Goal: Task Accomplishment & Management: Use online tool/utility

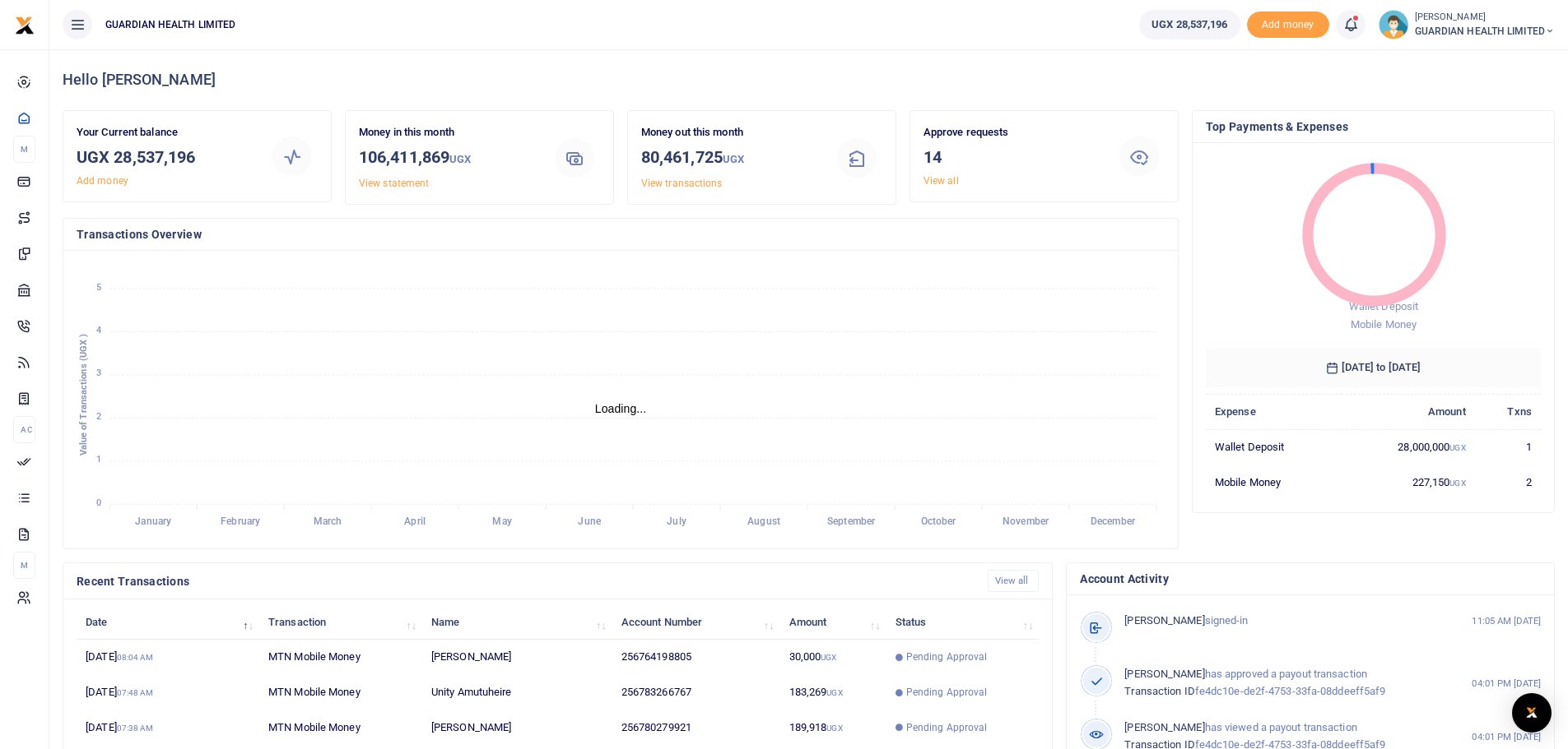
scroll to position [13, 13]
click at [945, 184] on link "View all" at bounding box center [941, 182] width 36 height 12
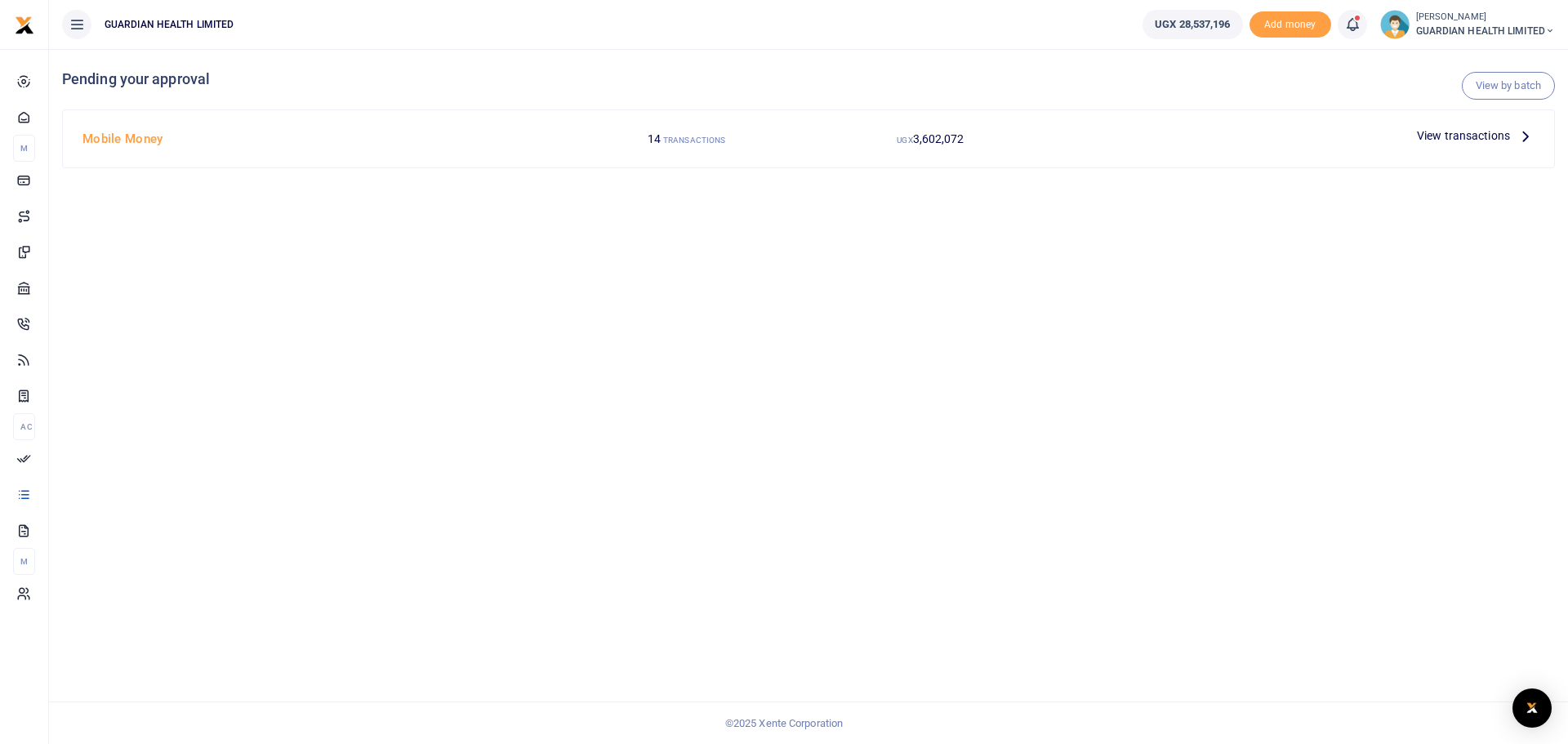
click at [1441, 136] on span "View transactions" at bounding box center [1463, 135] width 93 height 18
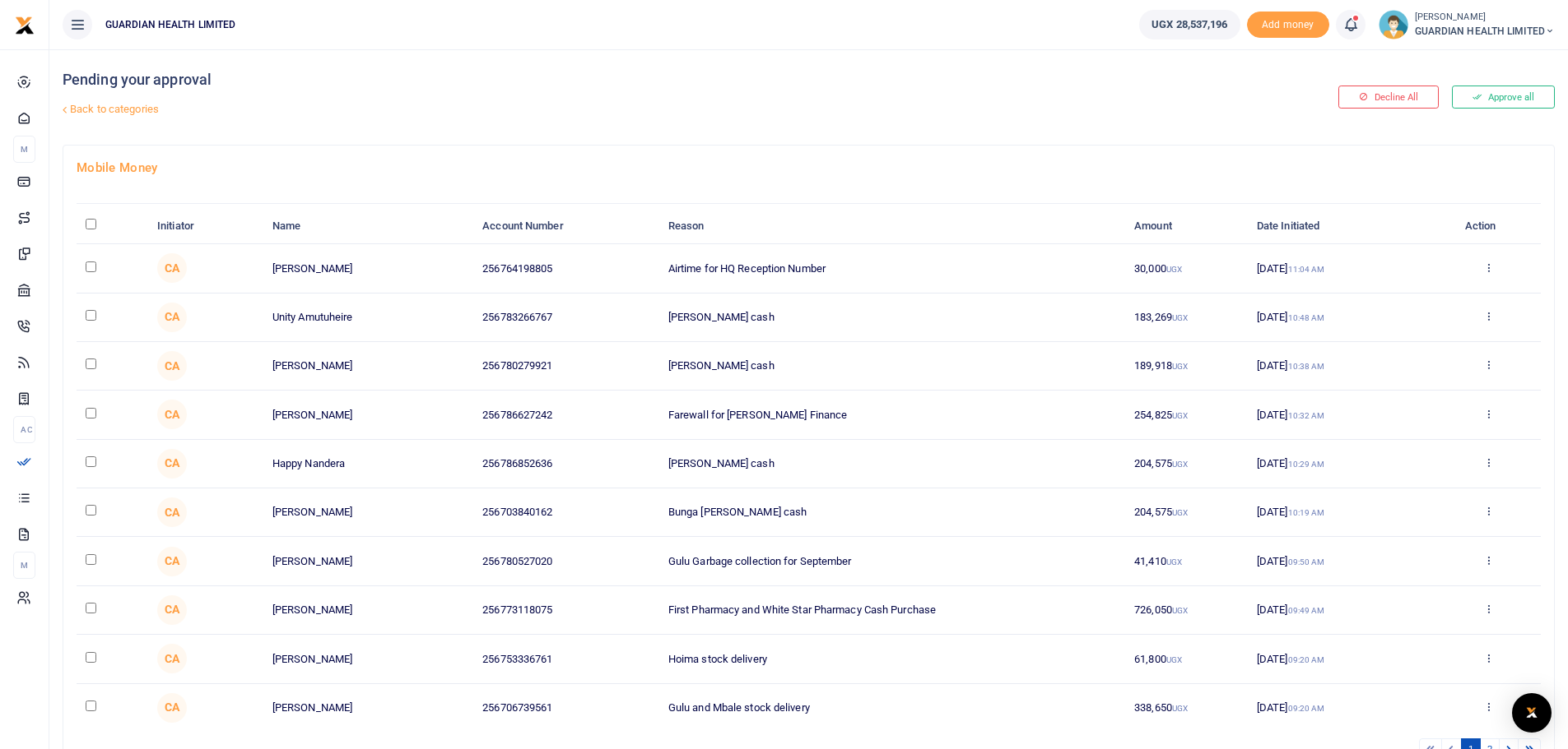
scroll to position [119, 0]
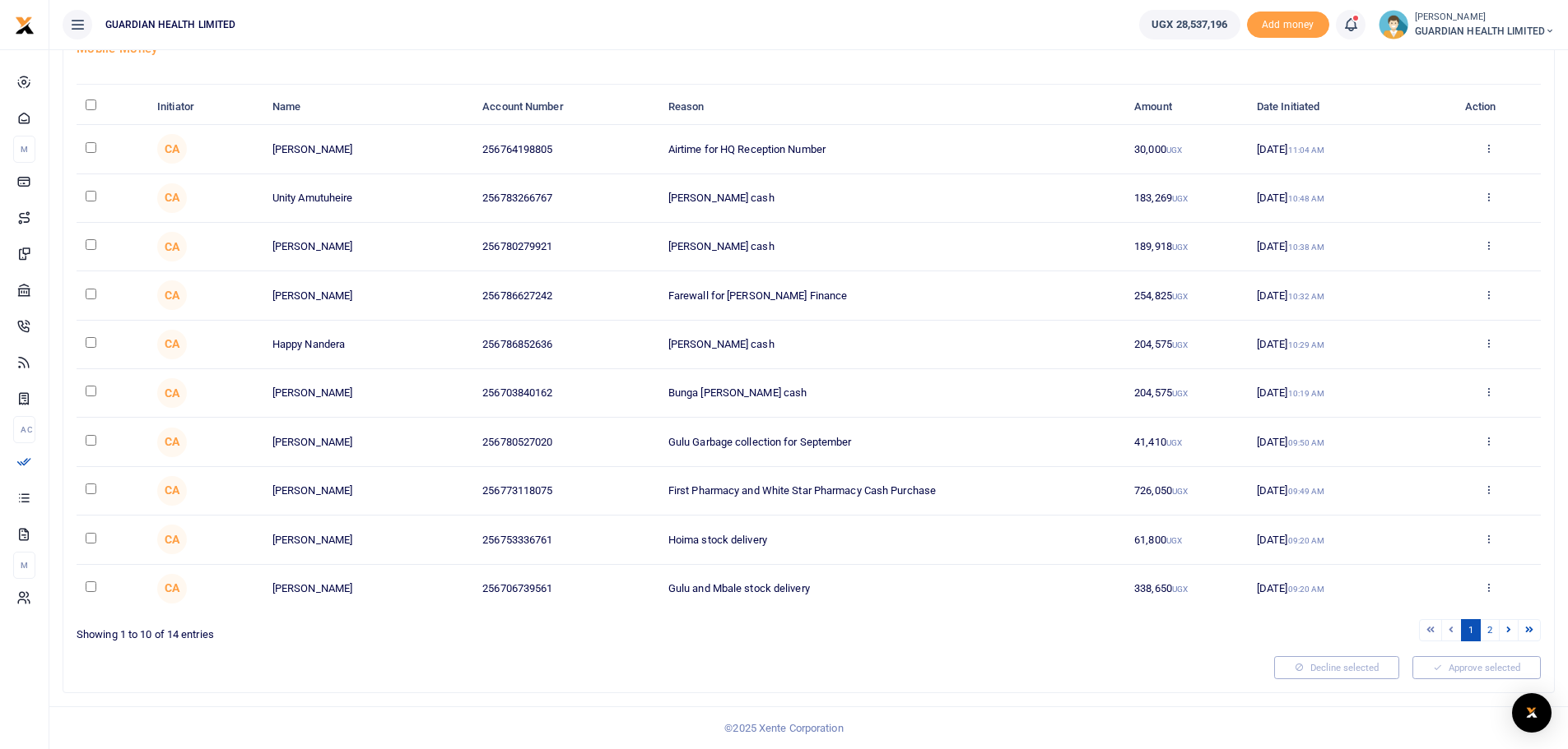
click at [93, 196] on input "checkbox" at bounding box center [91, 195] width 11 height 11
checkbox input "true"
click at [89, 244] on input "checkbox" at bounding box center [91, 245] width 11 height 11
checkbox input "true"
click at [98, 291] on td at bounding box center [113, 295] width 72 height 48
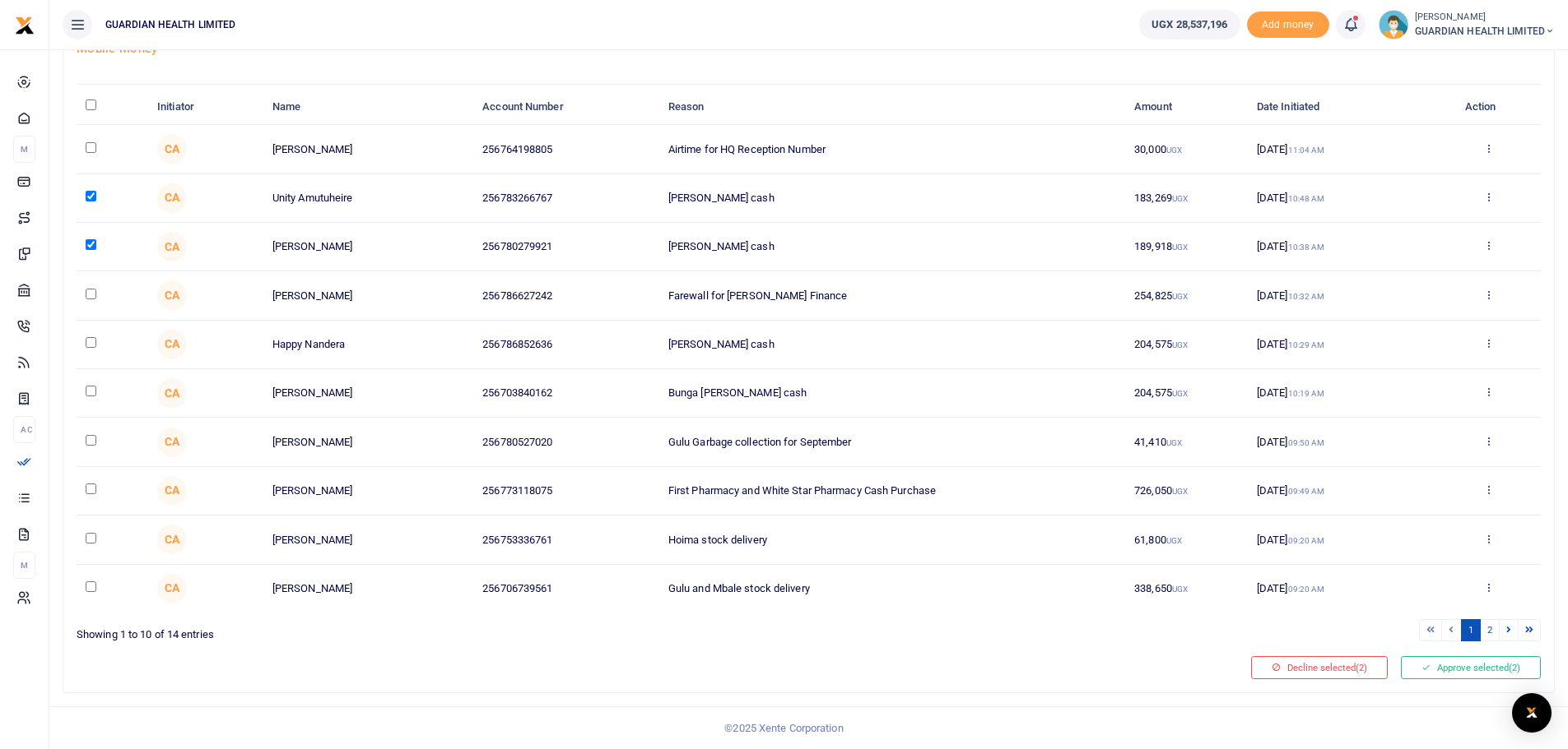
click at [87, 297] on input "checkbox" at bounding box center [91, 294] width 11 height 11
checkbox input "true"
click at [87, 344] on input "checkbox" at bounding box center [91, 342] width 11 height 11
checkbox input "true"
click at [92, 388] on input "checkbox" at bounding box center [91, 391] width 11 height 11
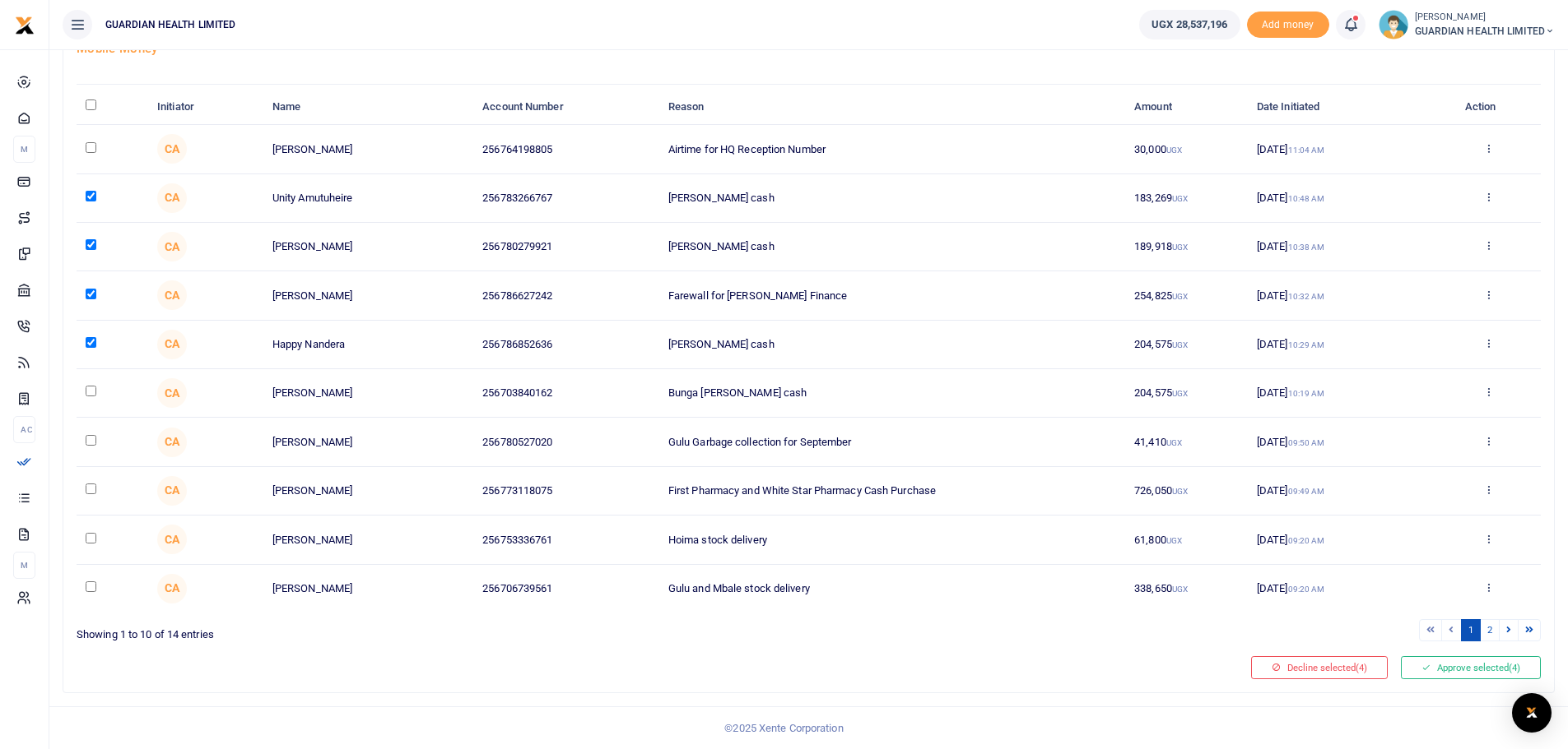
checkbox input "true"
click at [95, 435] on input "checkbox" at bounding box center [91, 440] width 11 height 11
checkbox input "true"
click at [89, 488] on input "checkbox" at bounding box center [91, 488] width 11 height 11
checkbox input "true"
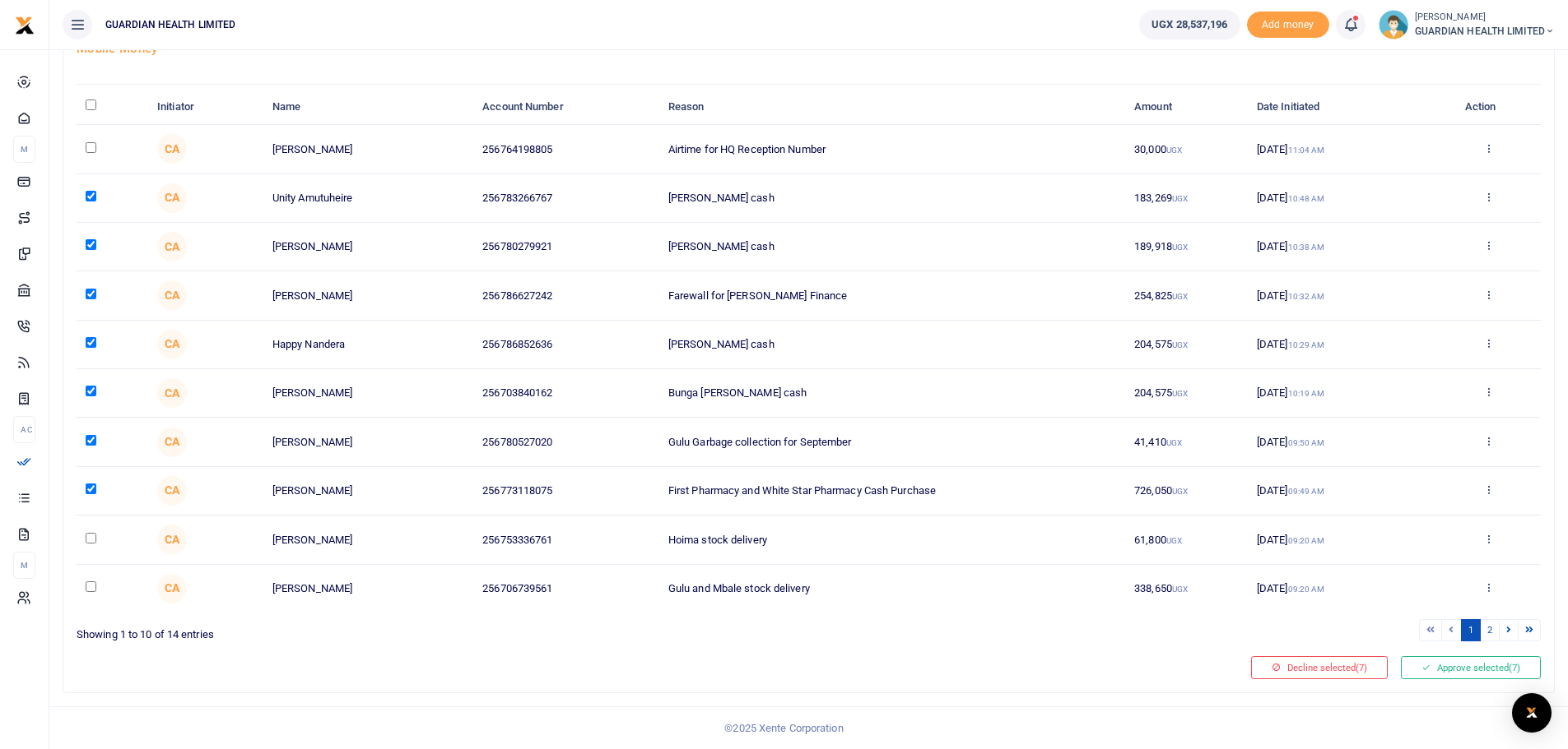
click at [93, 539] on input "checkbox" at bounding box center [91, 538] width 11 height 11
checkbox input "true"
click at [93, 584] on input "checkbox" at bounding box center [91, 586] width 11 height 11
checkbox input "true"
click at [1490, 635] on link "2" at bounding box center [1490, 631] width 20 height 23
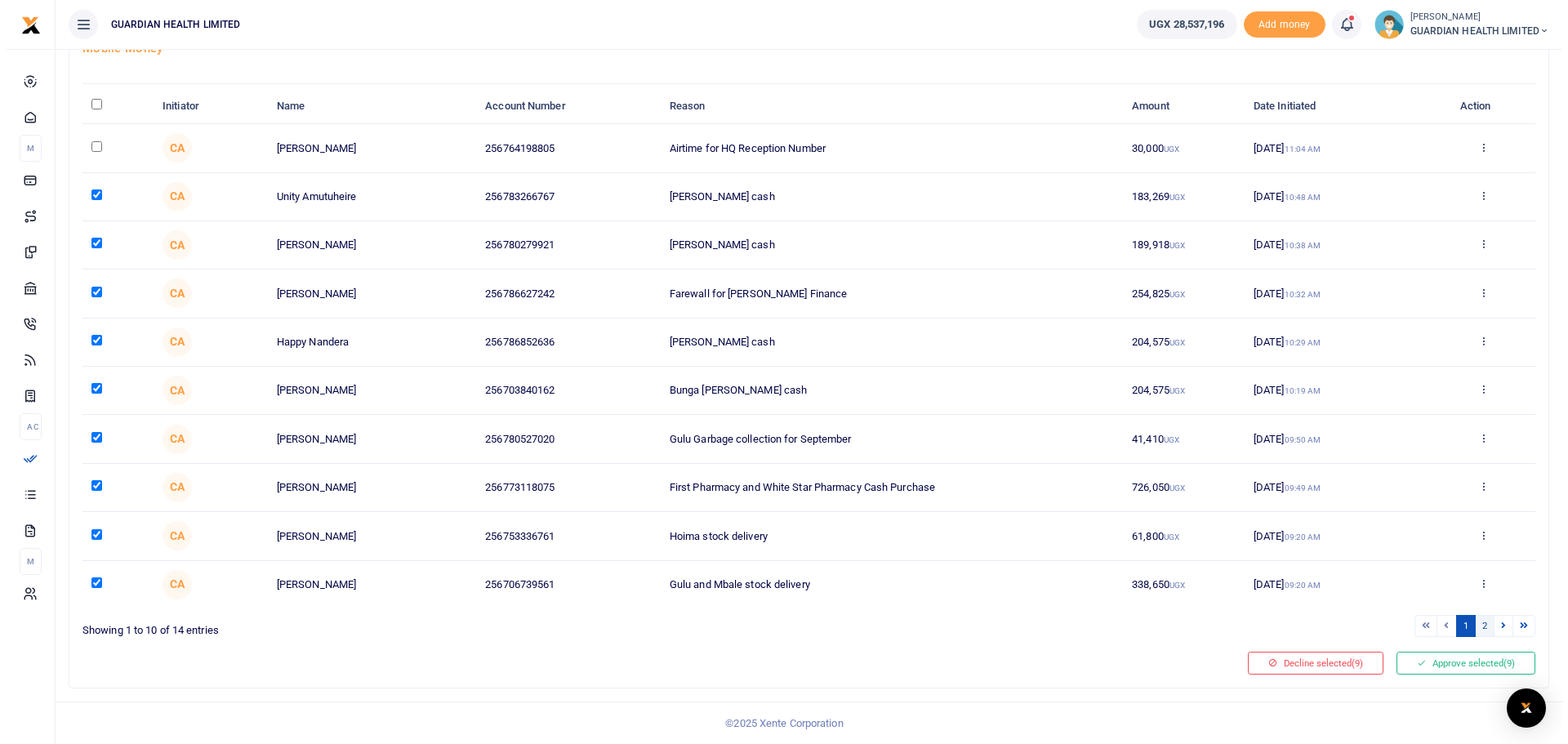
scroll to position [0, 0]
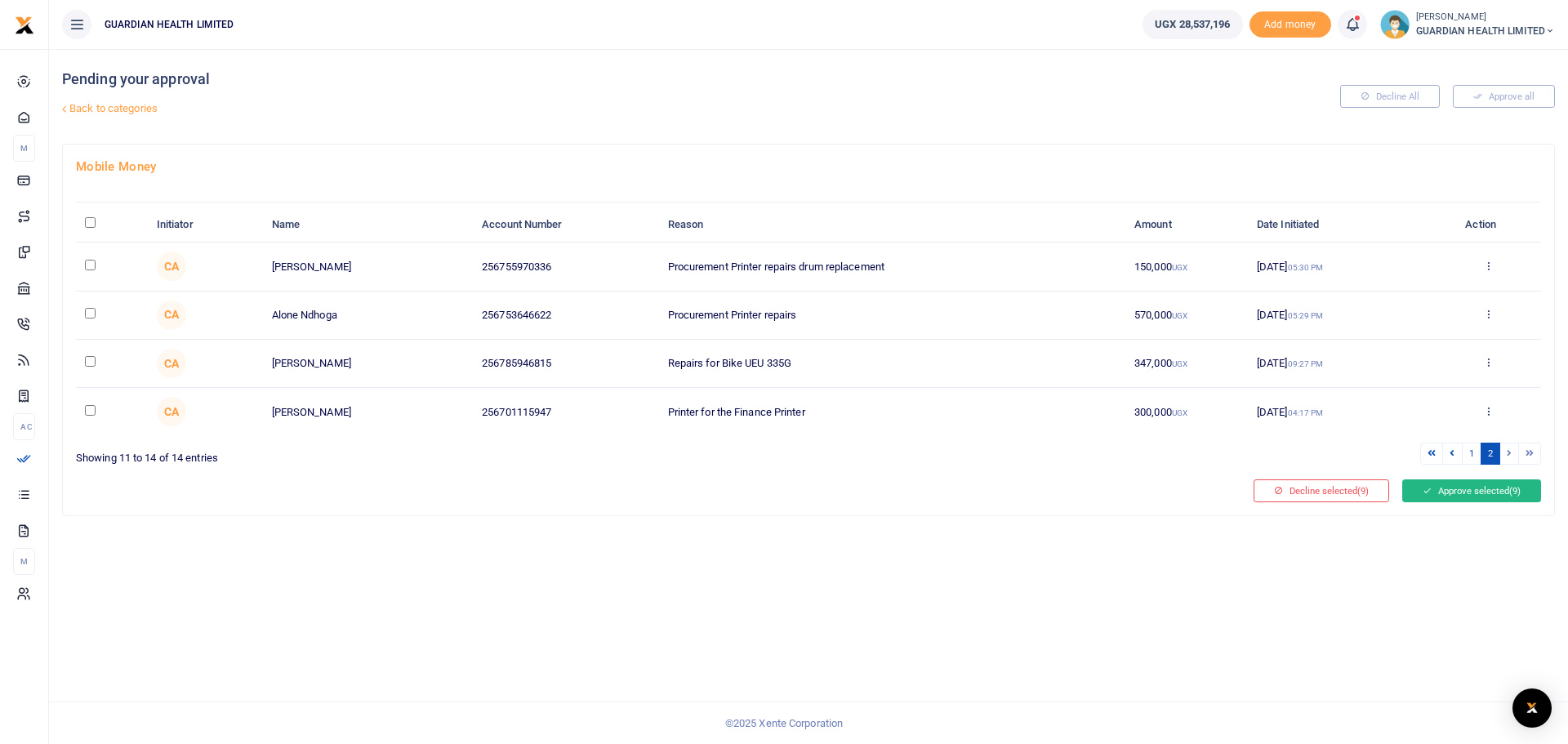
click at [1466, 494] on button "Approve selected (9)" at bounding box center [1472, 490] width 139 height 23
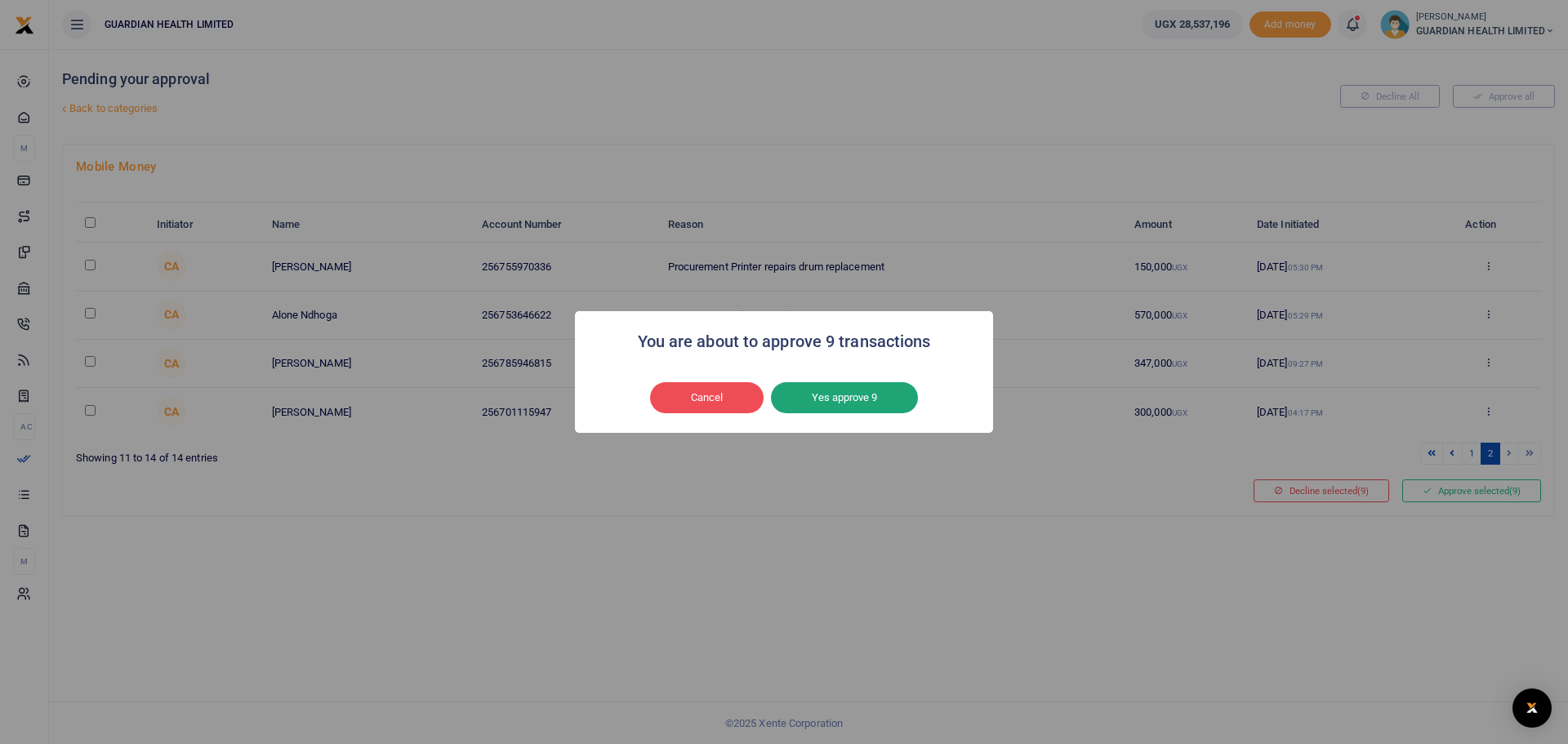
click at [850, 395] on button "Yes approve 9" at bounding box center [845, 398] width 147 height 31
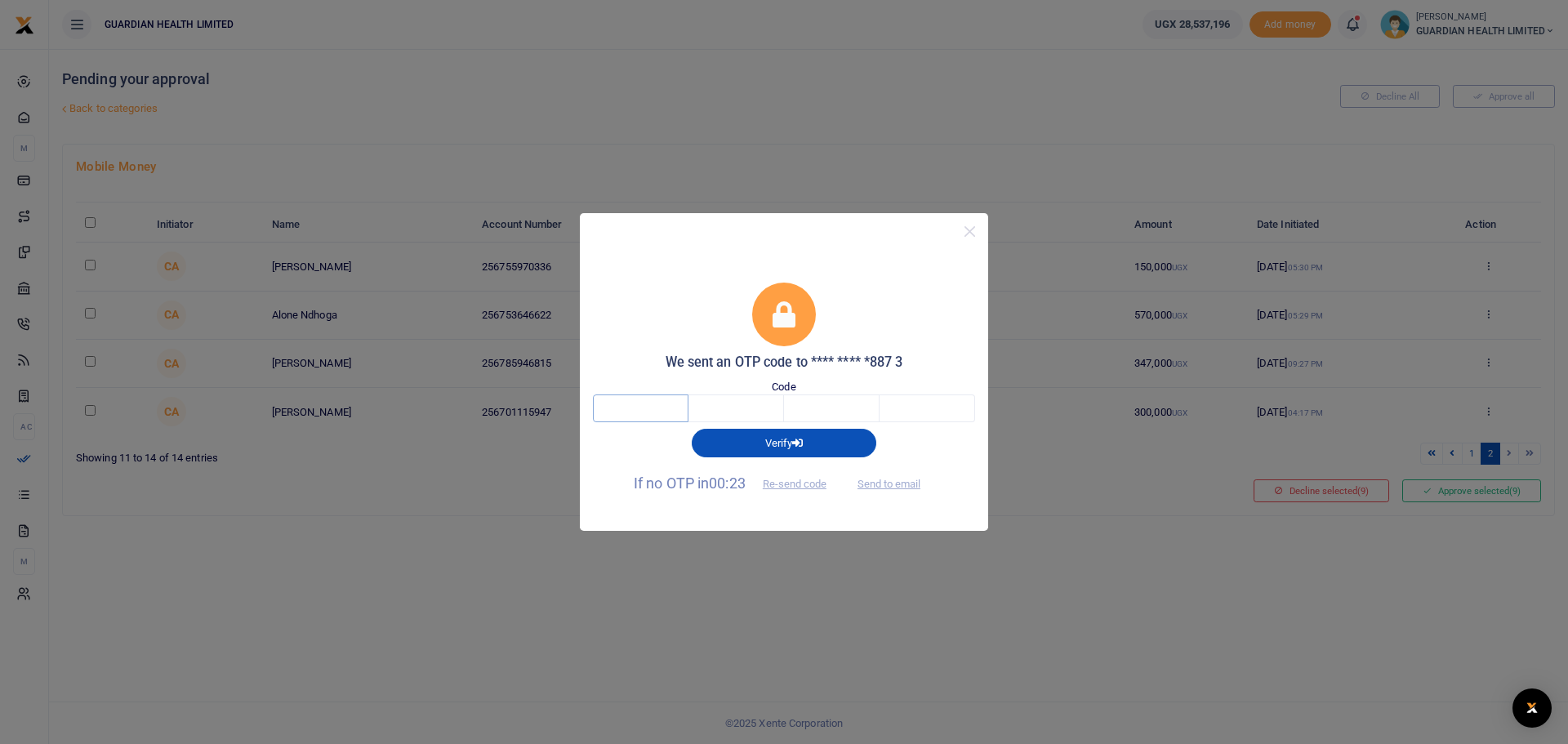
click at [646, 410] on input "text" at bounding box center [641, 409] width 96 height 27
type input "9"
type input "2"
type input "7"
type input "3"
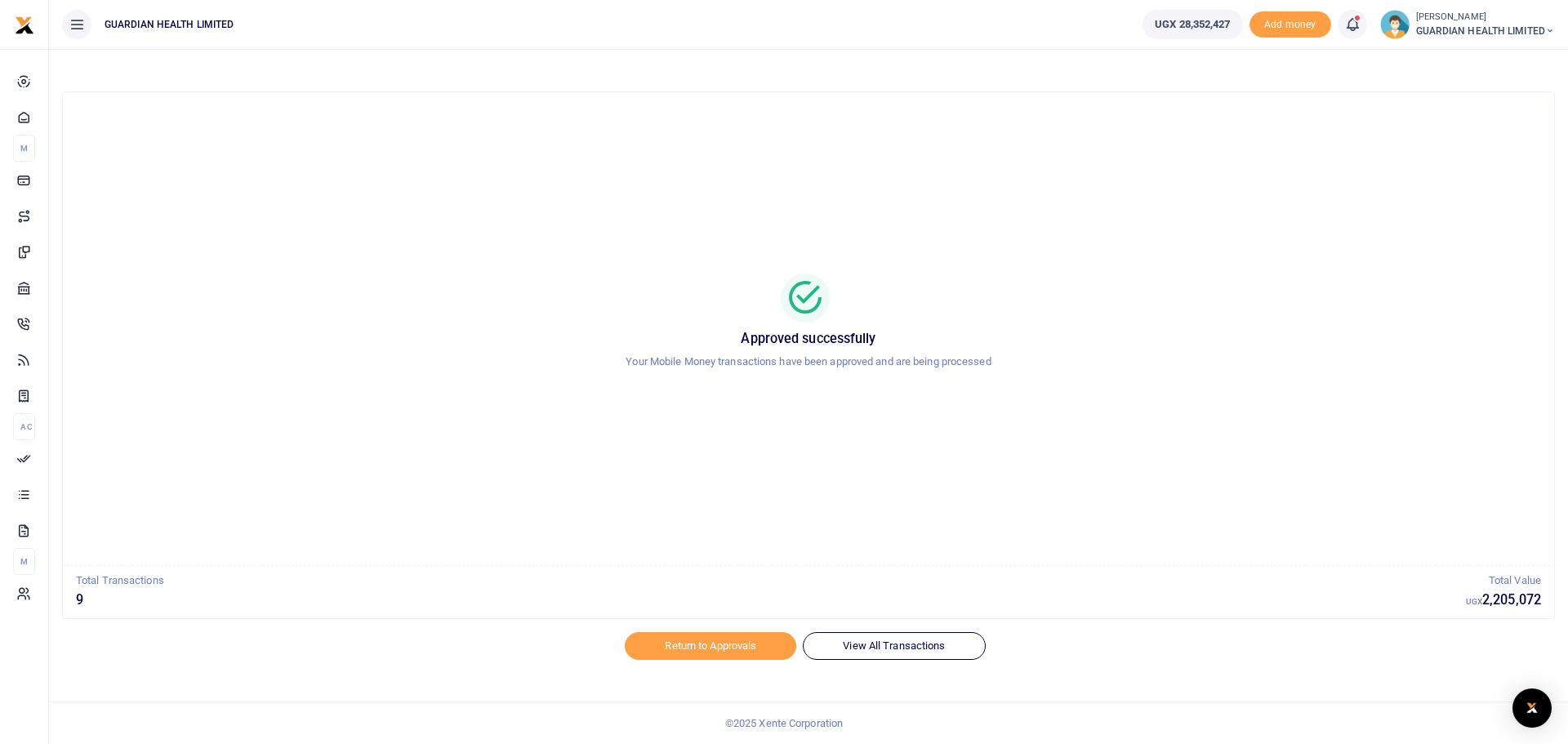
click at [1348, 26] on icon at bounding box center [1352, 25] width 17 height 18
click at [1248, 112] on h6 "Transactions to act upon" at bounding box center [1262, 107] width 181 height 13
